Goal: Information Seeking & Learning: Learn about a topic

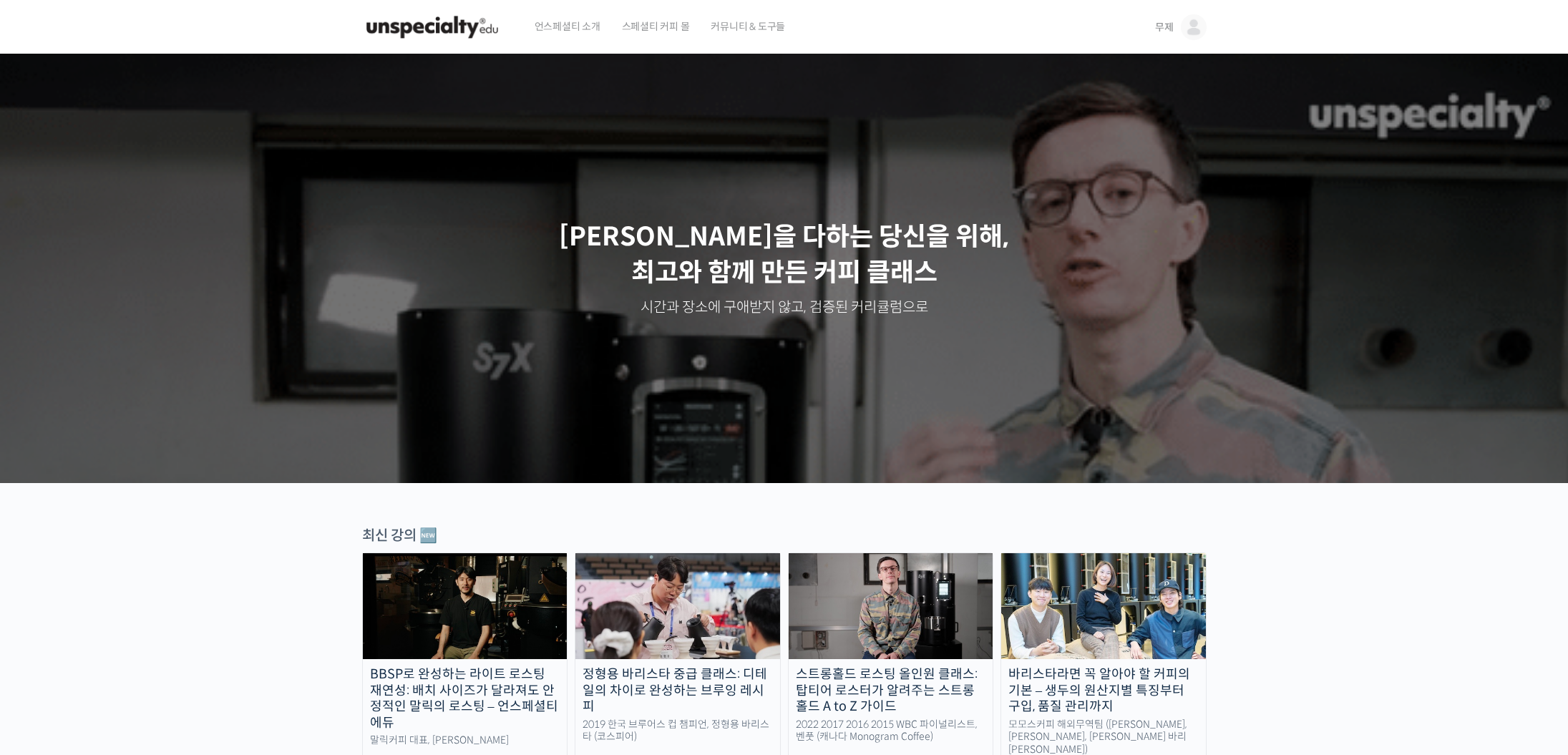
click at [1168, 23] on span "무제" at bounding box center [1164, 27] width 19 height 13
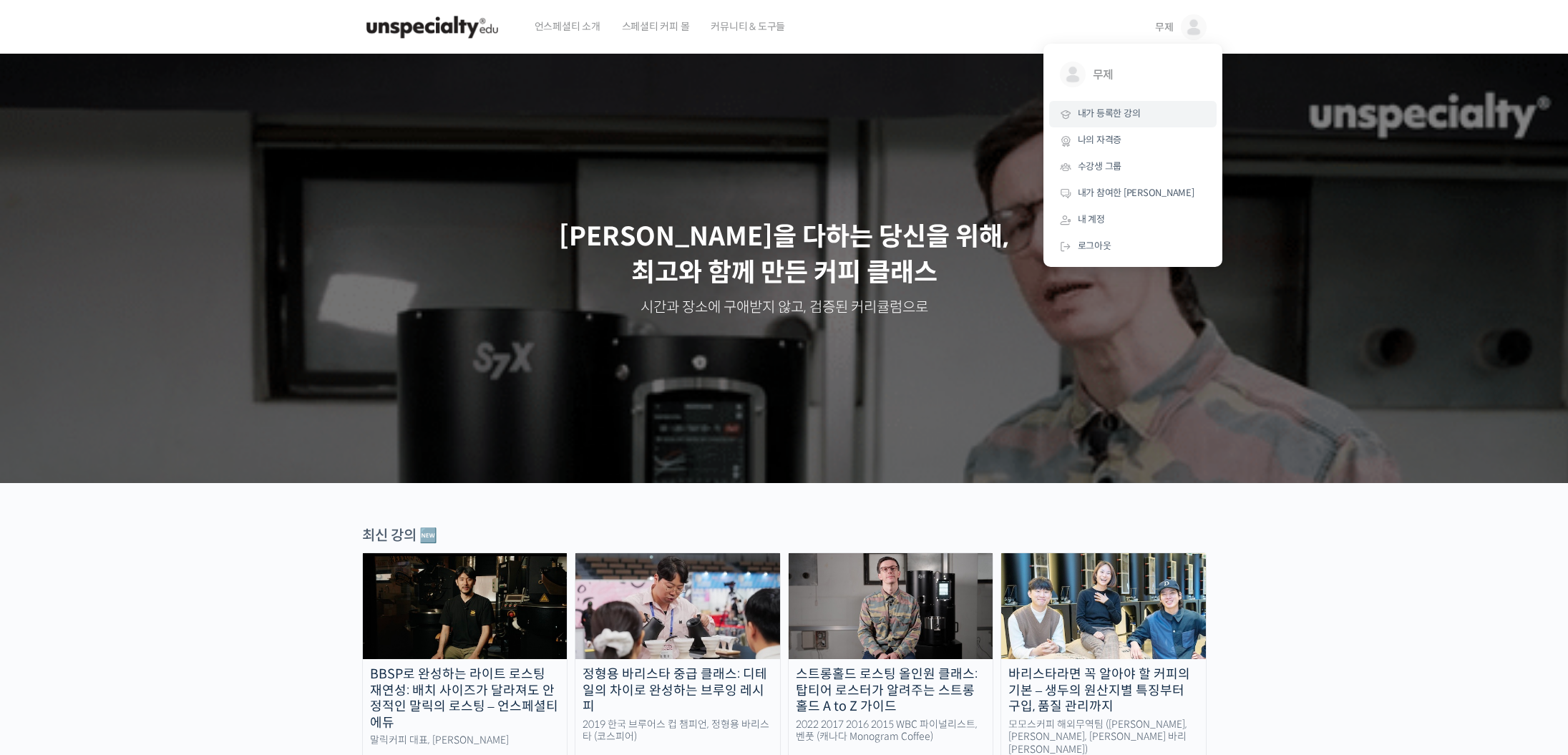
click at [1134, 123] on link "내가 등록한 강의" at bounding box center [1133, 114] width 168 height 27
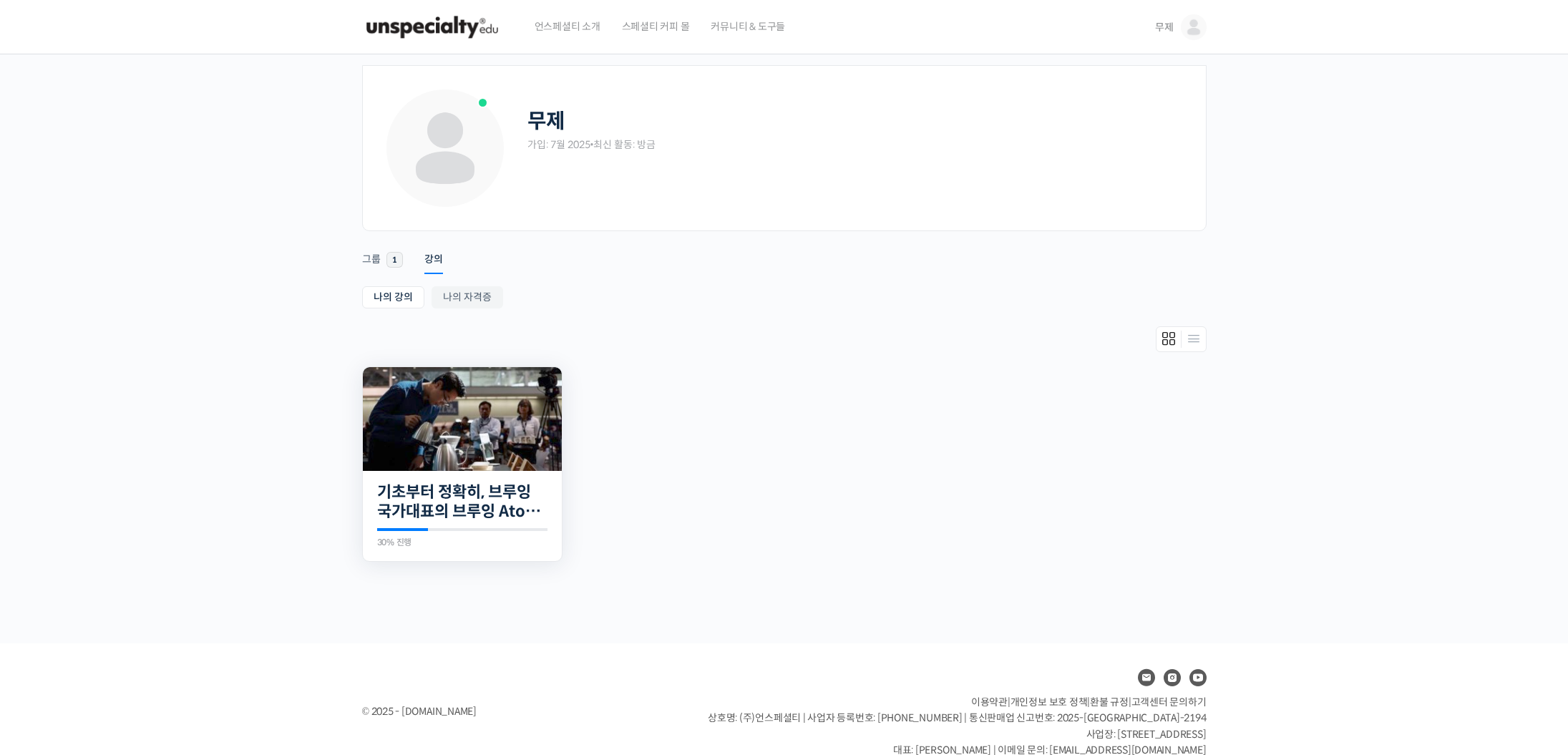
click at [495, 454] on img at bounding box center [462, 419] width 199 height 104
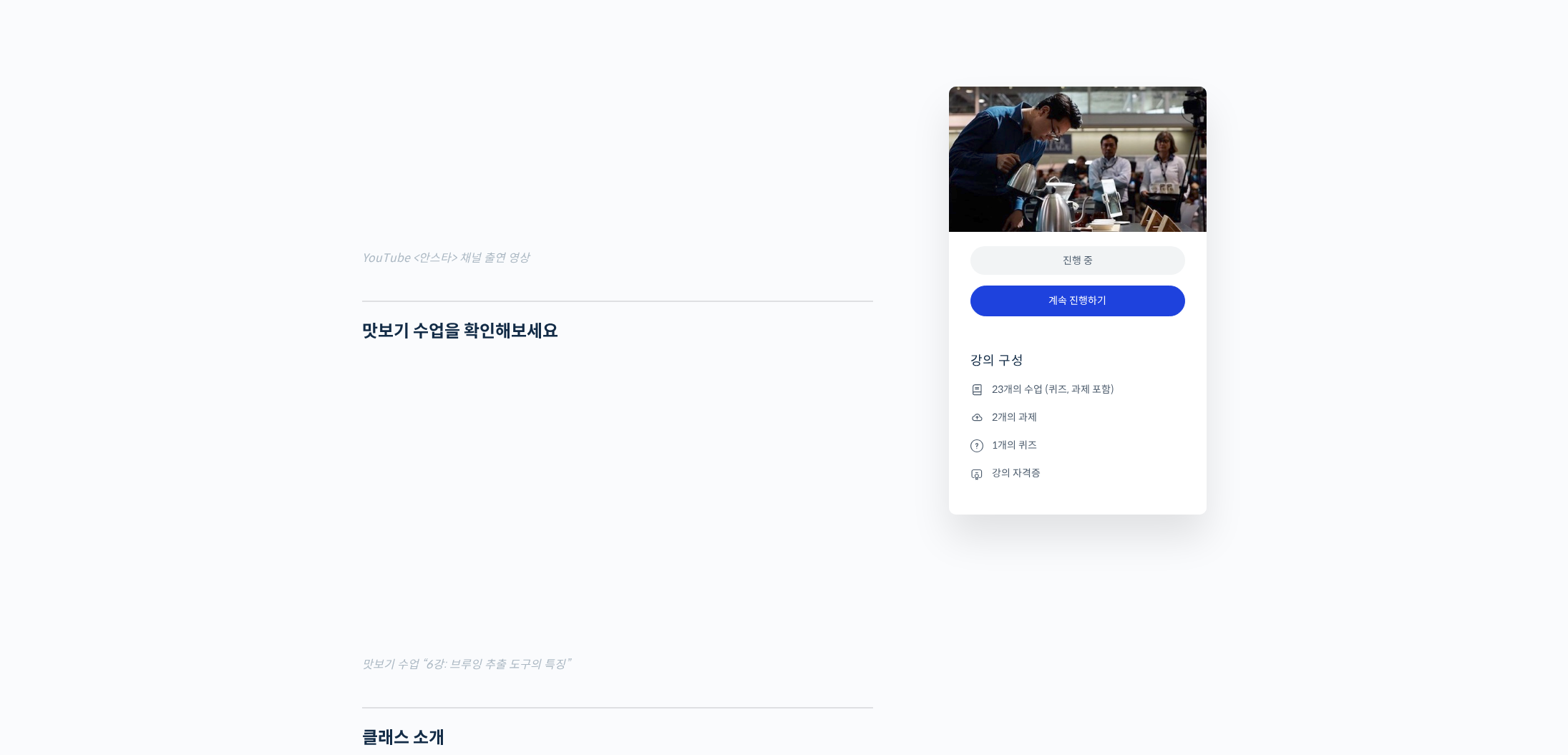
scroll to position [1304, 0]
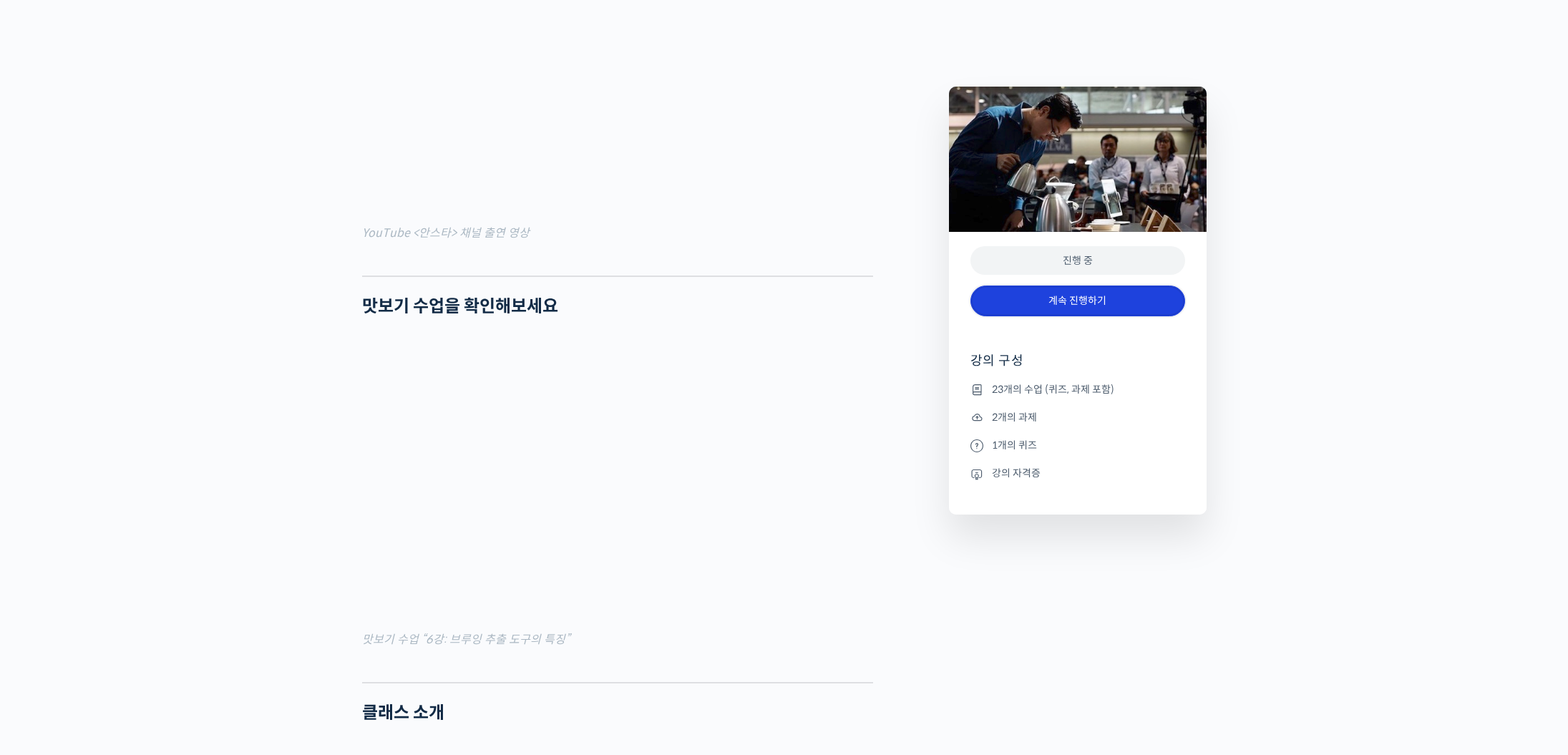
click at [1049, 291] on link "계속 진행하기" at bounding box center [1077, 300] width 214 height 31
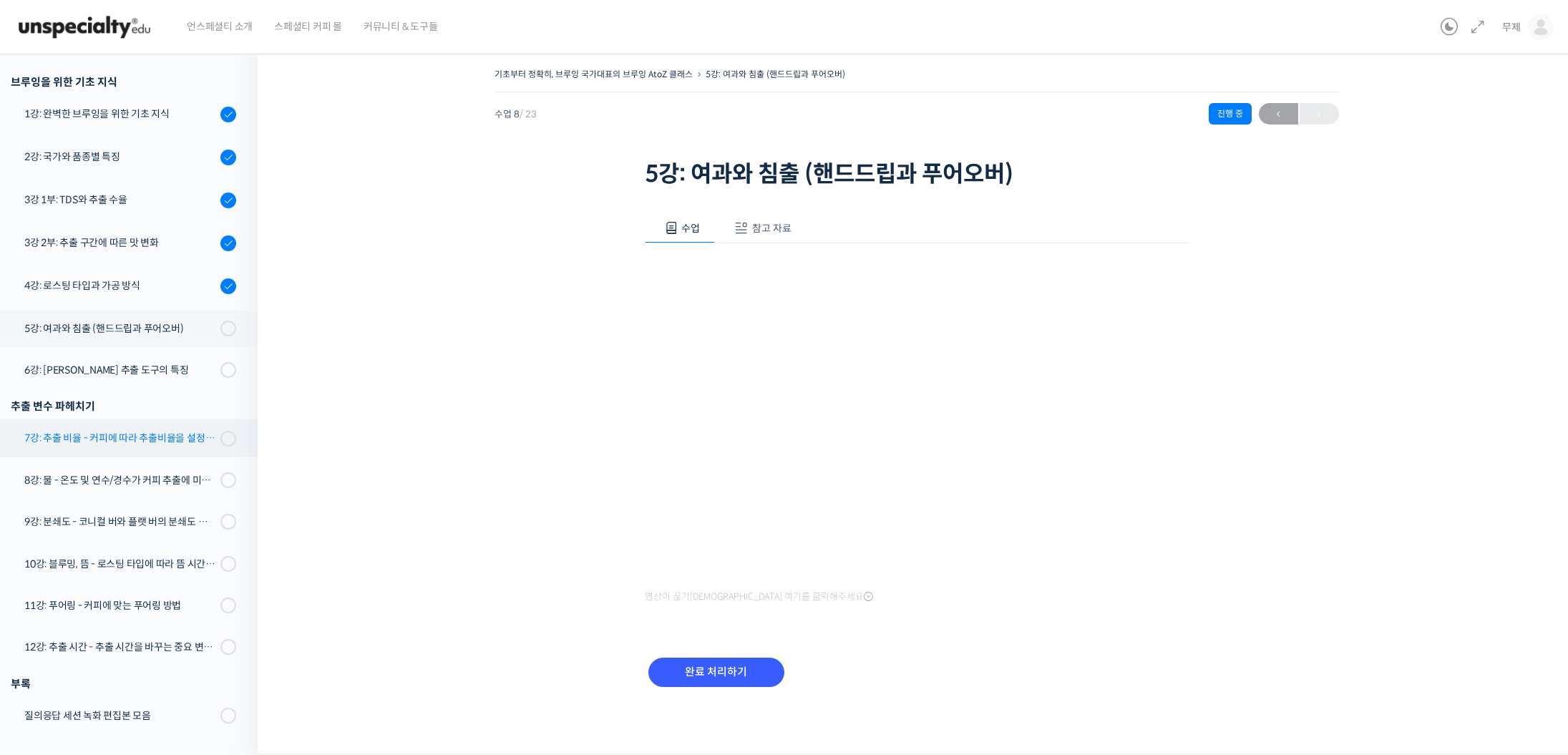
scroll to position [265, 0]
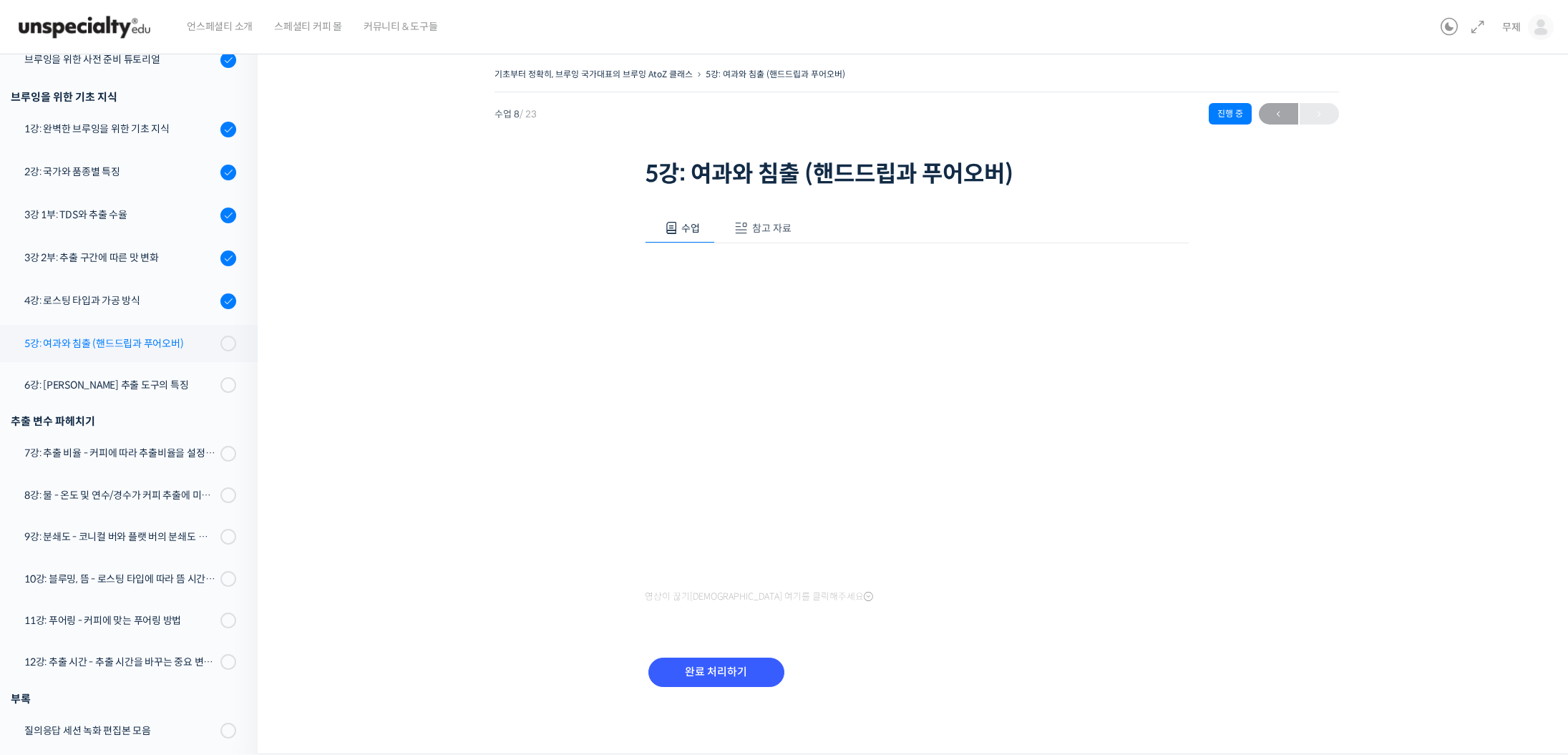
click at [102, 344] on div "5강: 여과와 침출 (핸드드립과 푸어오버)" at bounding box center [120, 343] width 192 height 16
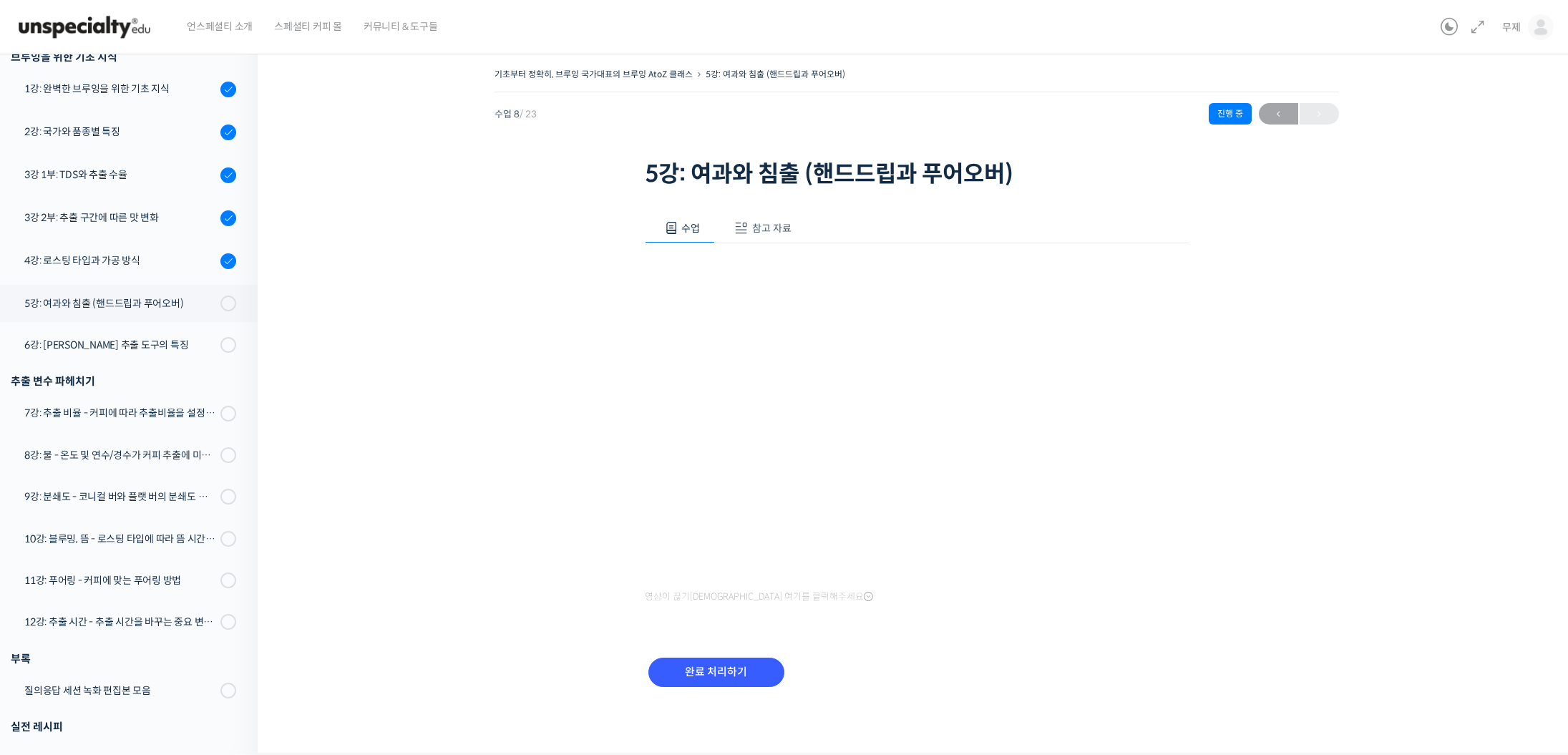
scroll to position [326, 0]
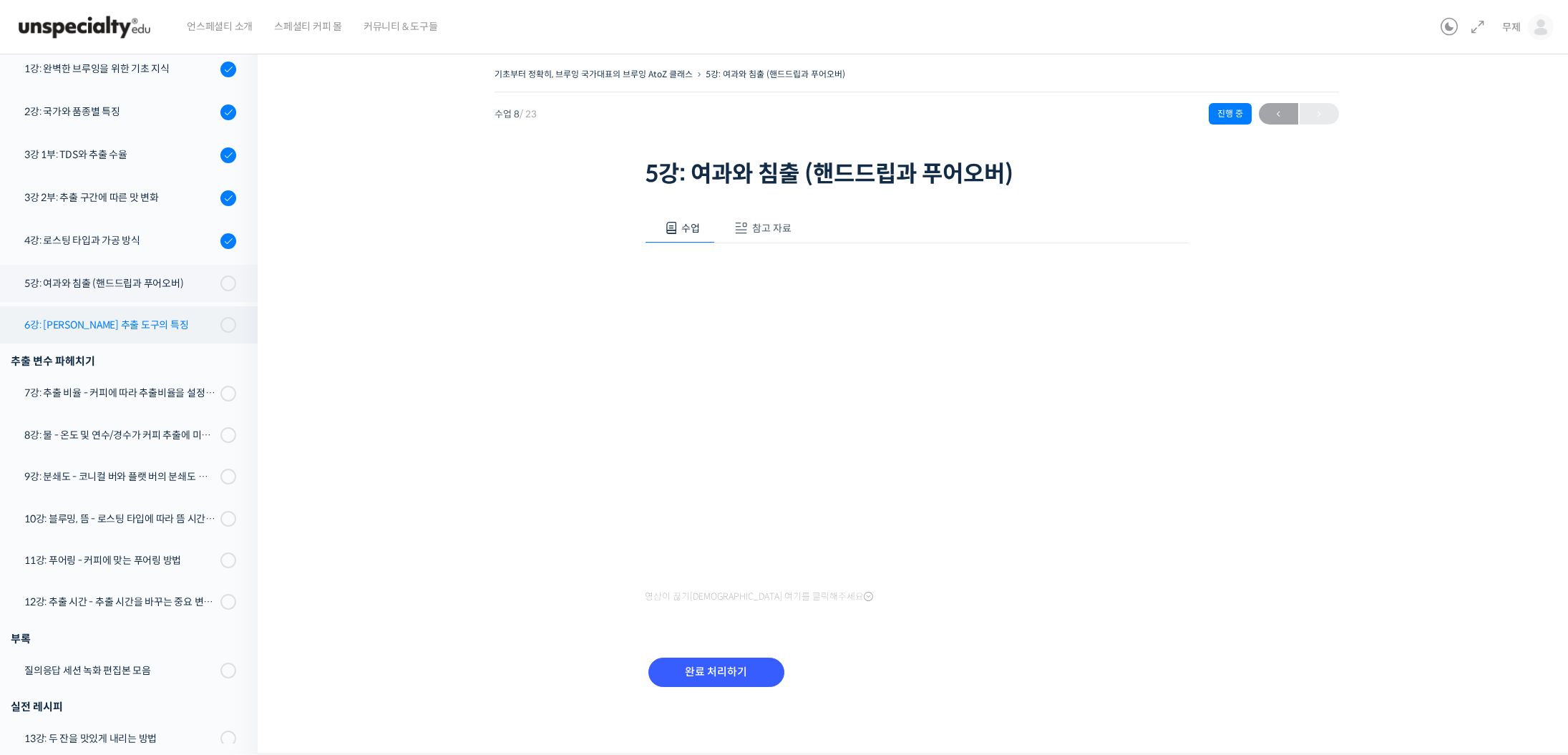
click at [84, 324] on div "6강: [PERSON_NAME] 추출 도구의 특징" at bounding box center [120, 325] width 192 height 16
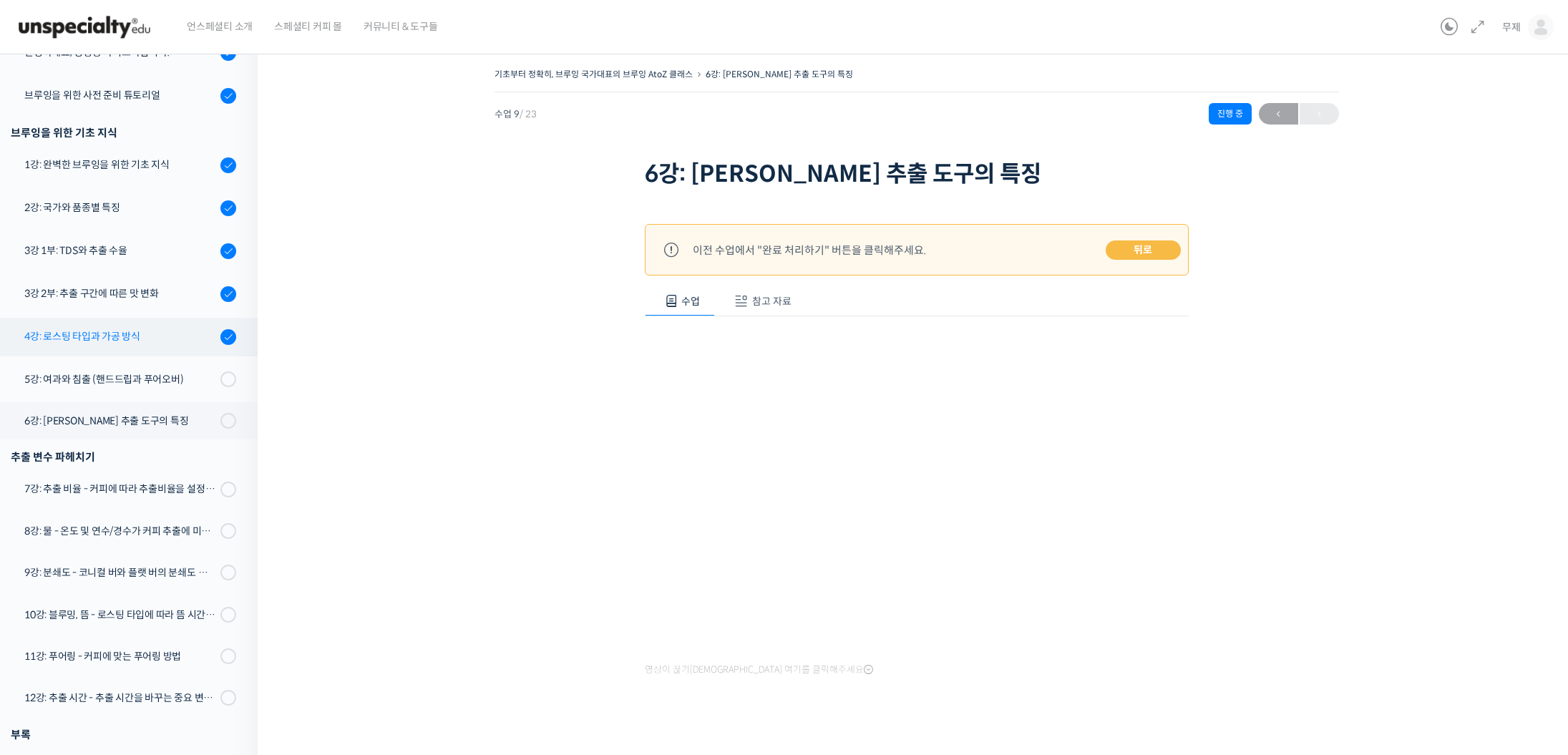
scroll to position [286, 0]
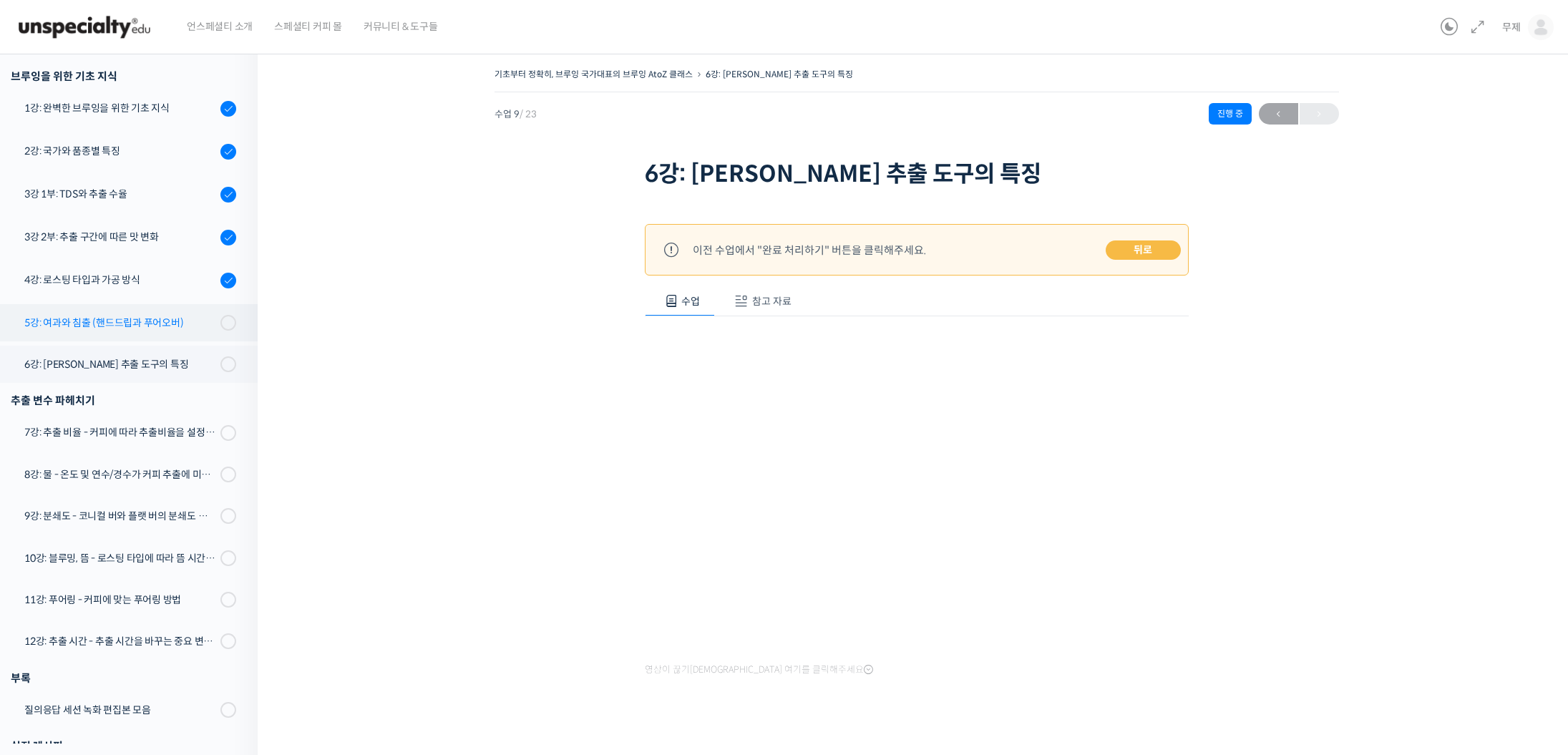
click at [143, 324] on div "5강: 여과와 침출 (핸드드립과 푸어오버)" at bounding box center [120, 323] width 192 height 16
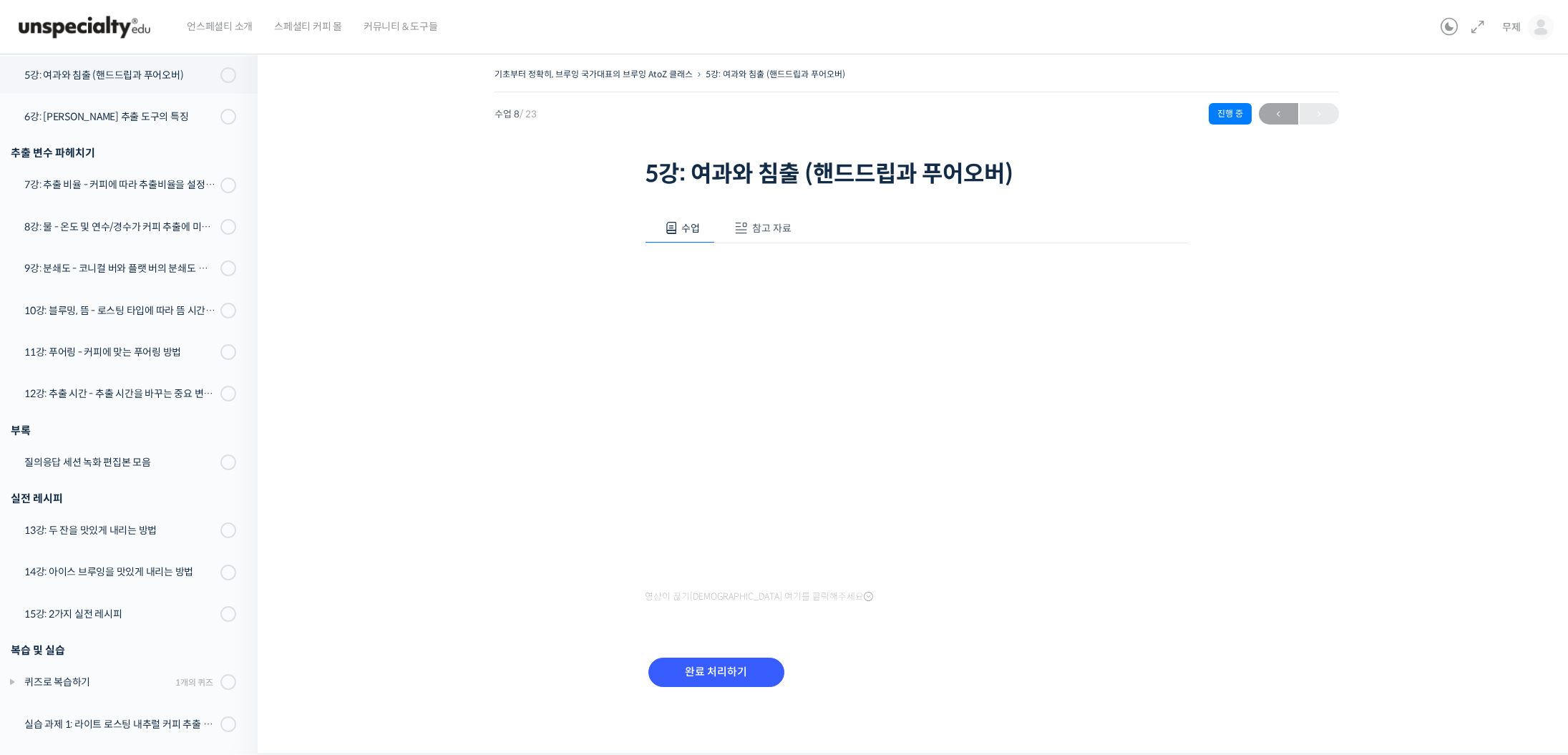
scroll to position [536, 0]
click at [729, 663] on input "완료 처리하기" at bounding box center [716, 672] width 136 height 29
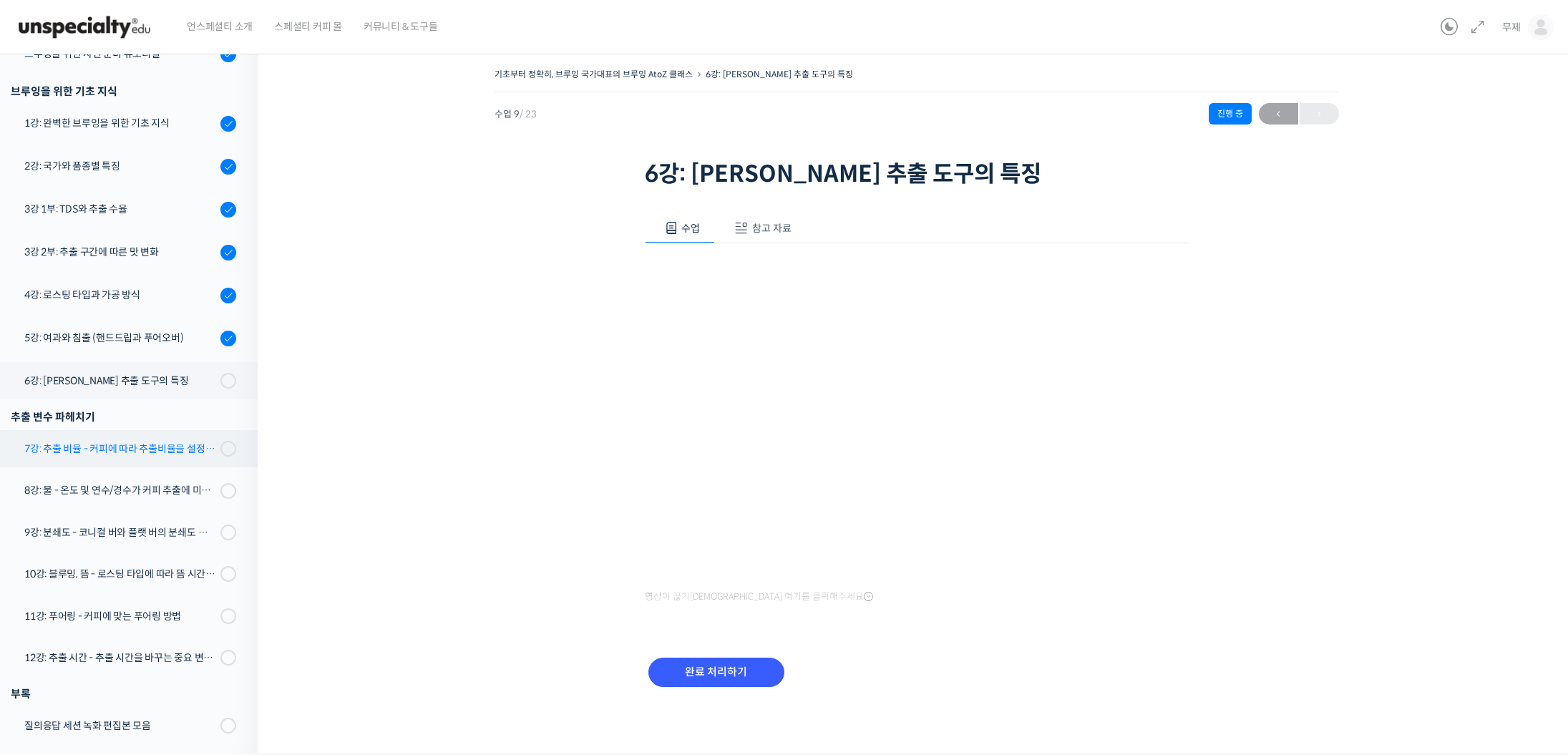
scroll to position [330, 0]
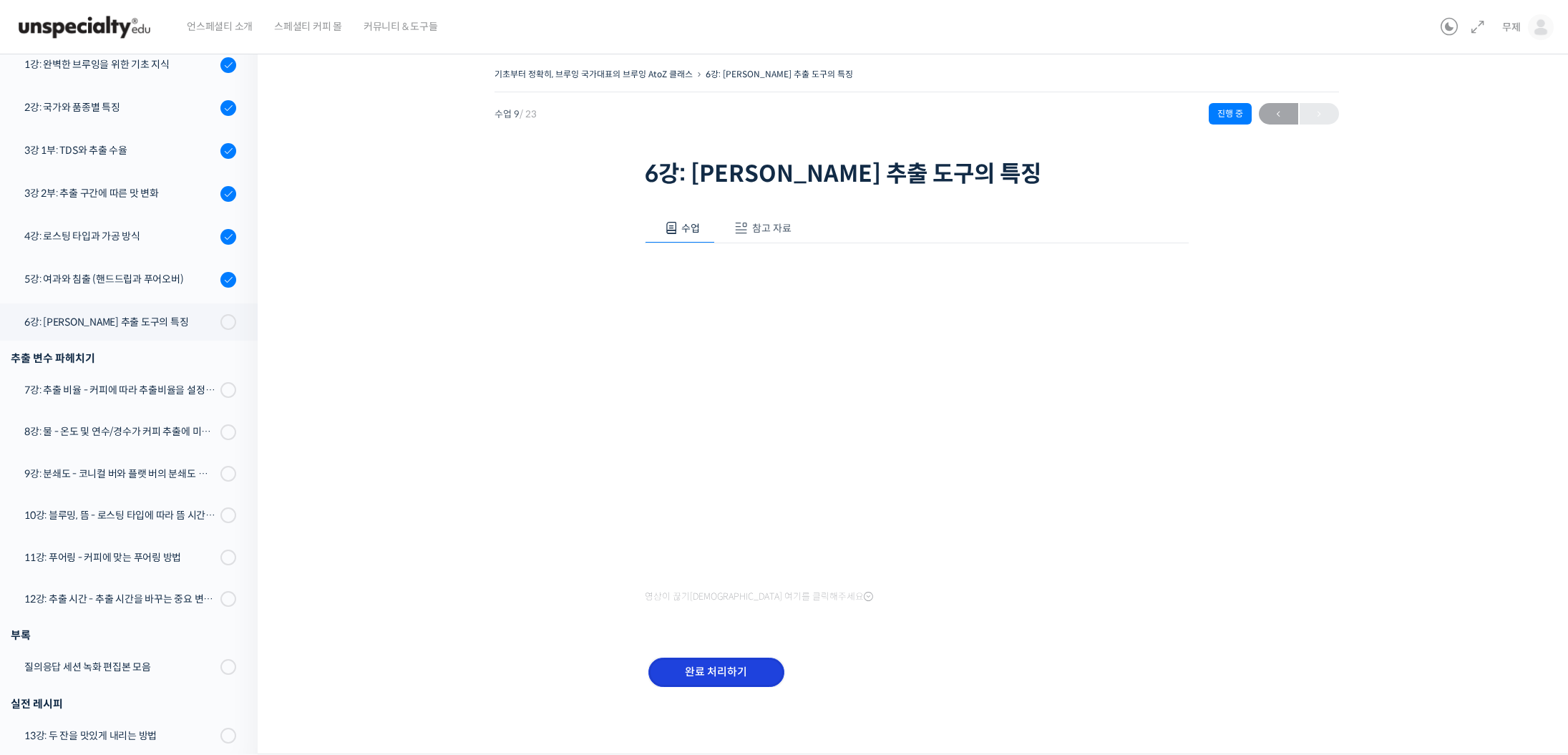
click at [740, 668] on input "완료 처리하기" at bounding box center [716, 672] width 136 height 29
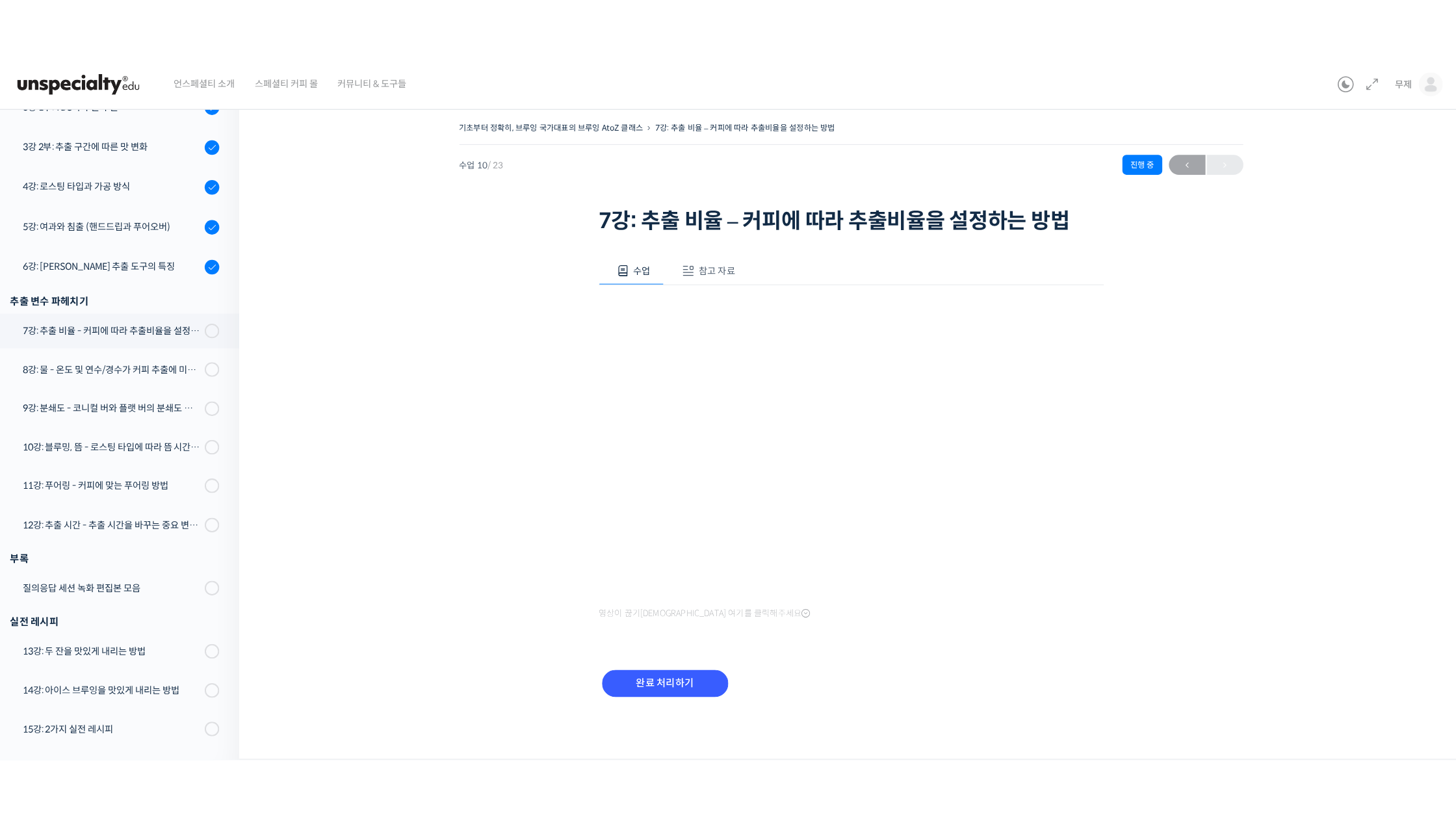
scroll to position [387, 0]
